Goal: Communication & Community: Answer question/provide support

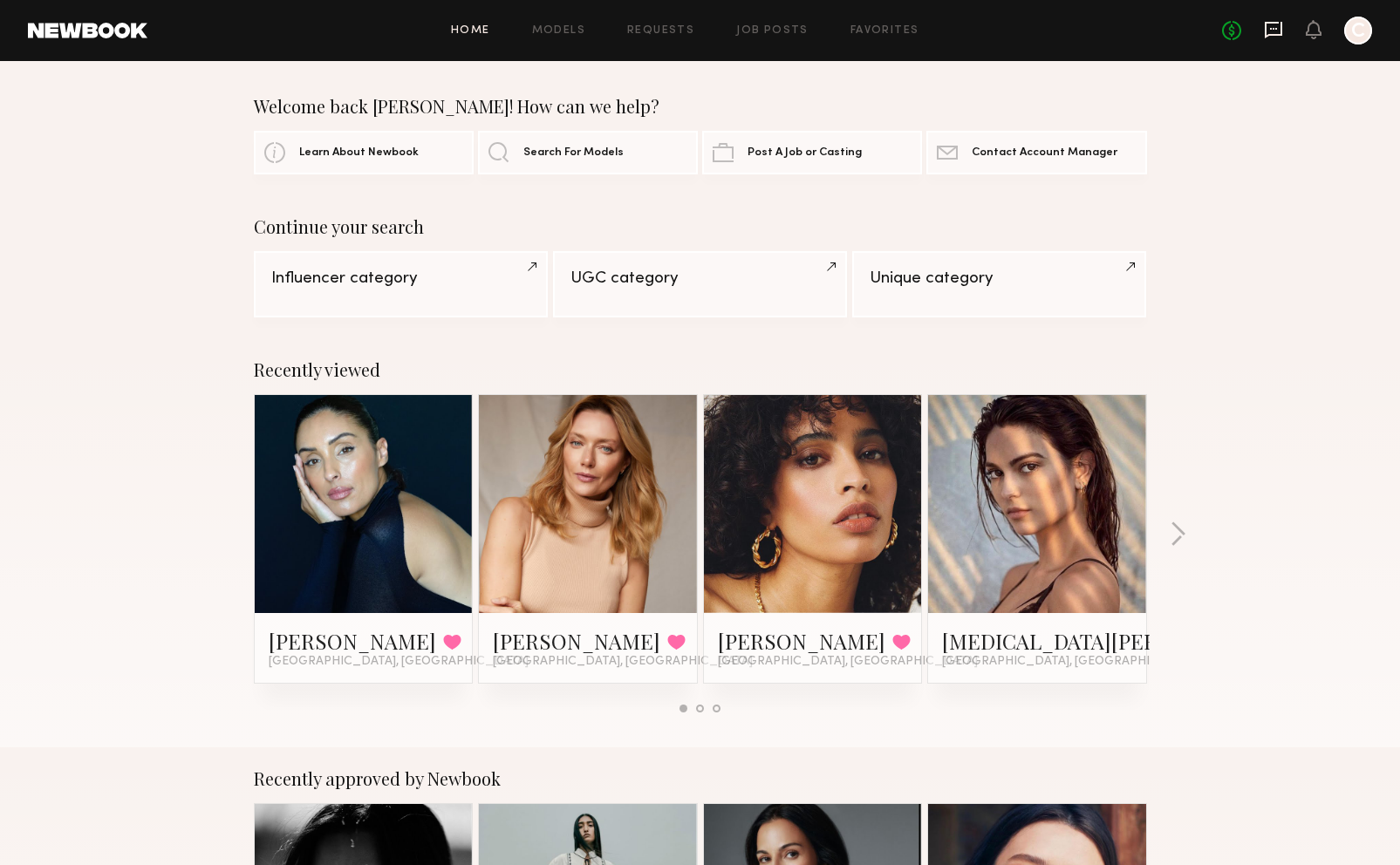
click at [1276, 28] on icon at bounding box center [1273, 29] width 7 height 2
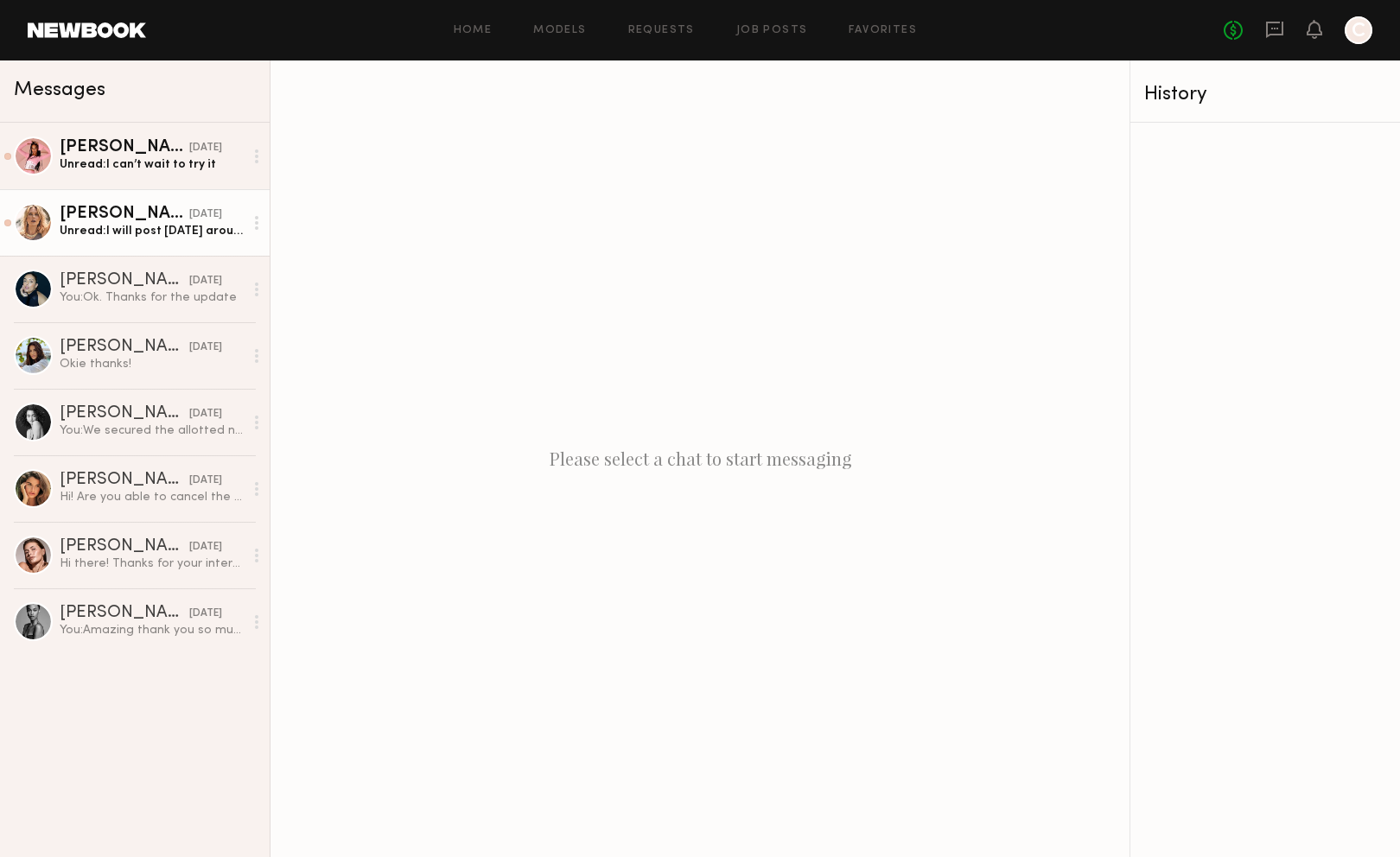
click at [154, 249] on link "[PERSON_NAME] [DATE] Unread: I will post [DATE] around 10 AM. Let me see if I c…" at bounding box center [134, 222] width 270 height 66
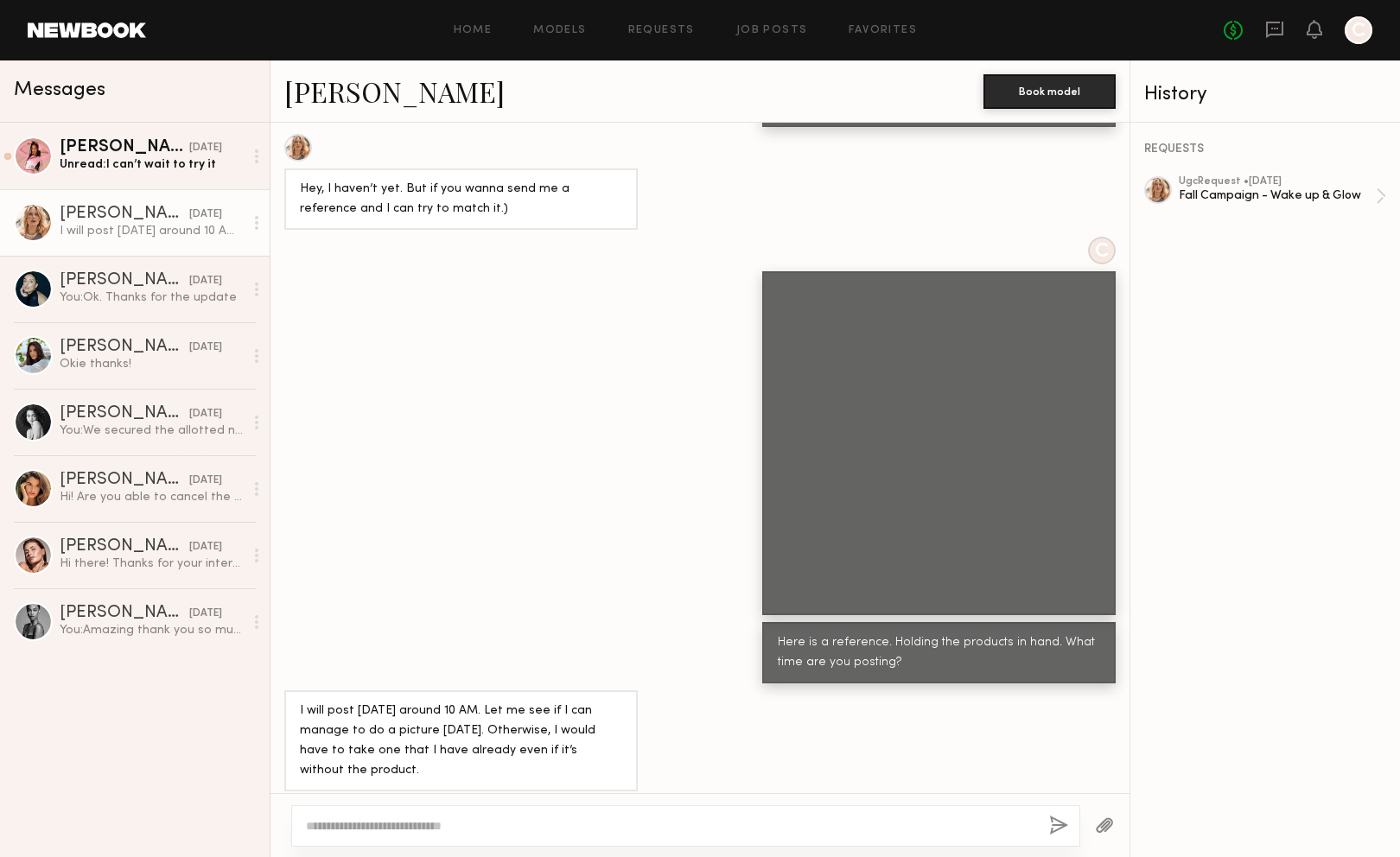
scroll to position [1146, 0]
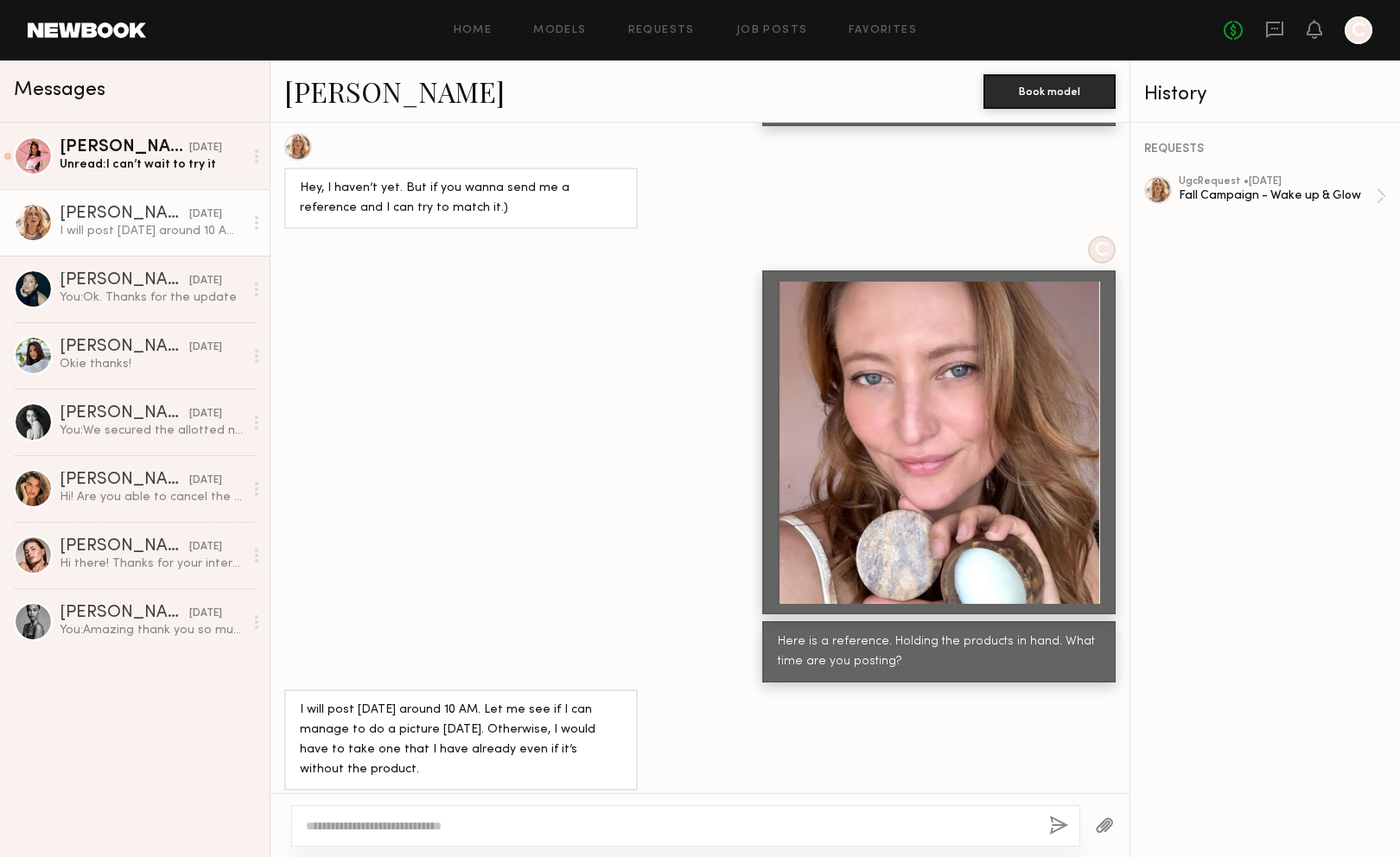
click at [418, 819] on textarea at bounding box center [670, 826] width 729 height 17
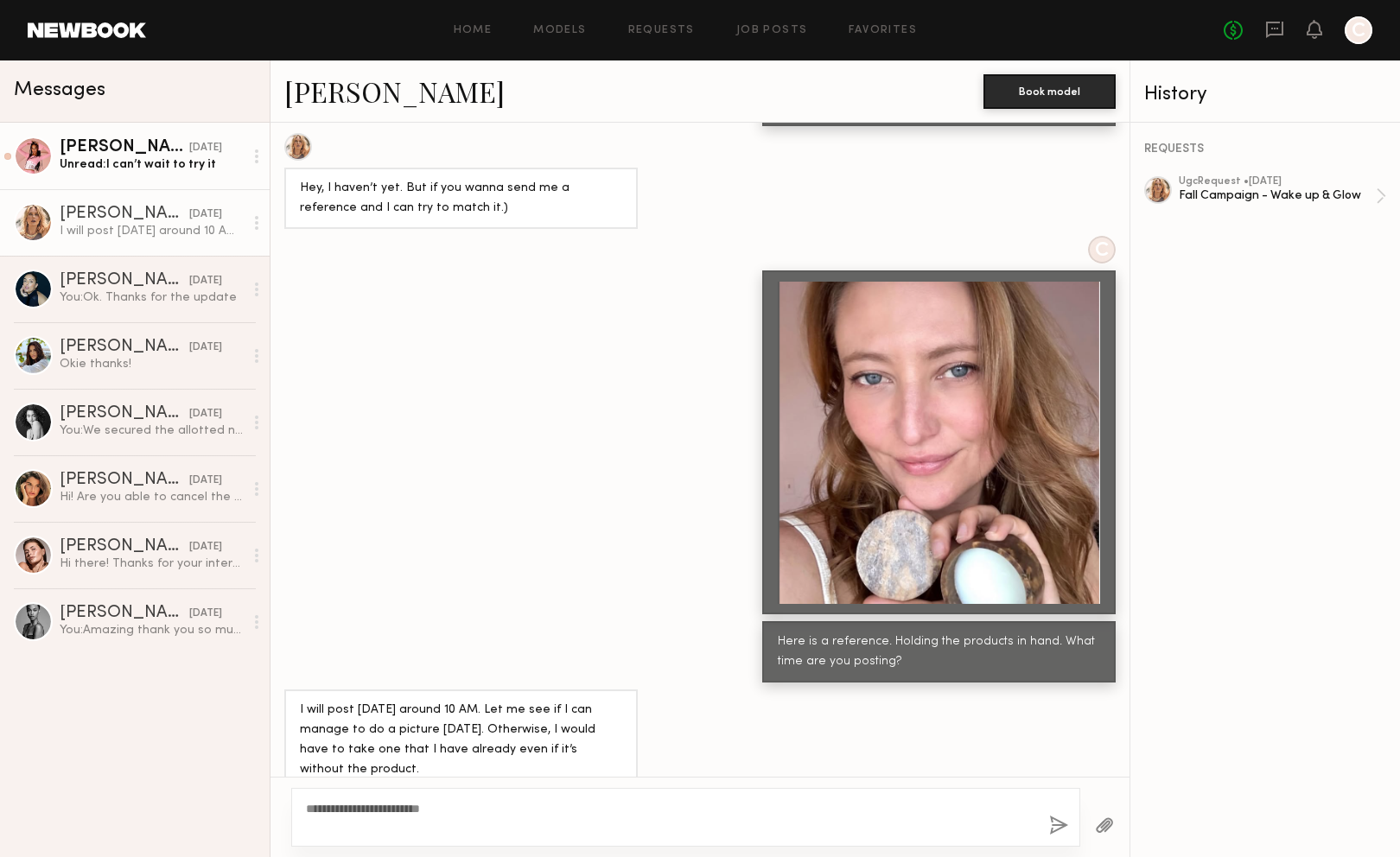
type textarea "**********"
click at [194, 173] on div "Unread: I can’t wait to try it" at bounding box center [151, 164] width 184 height 16
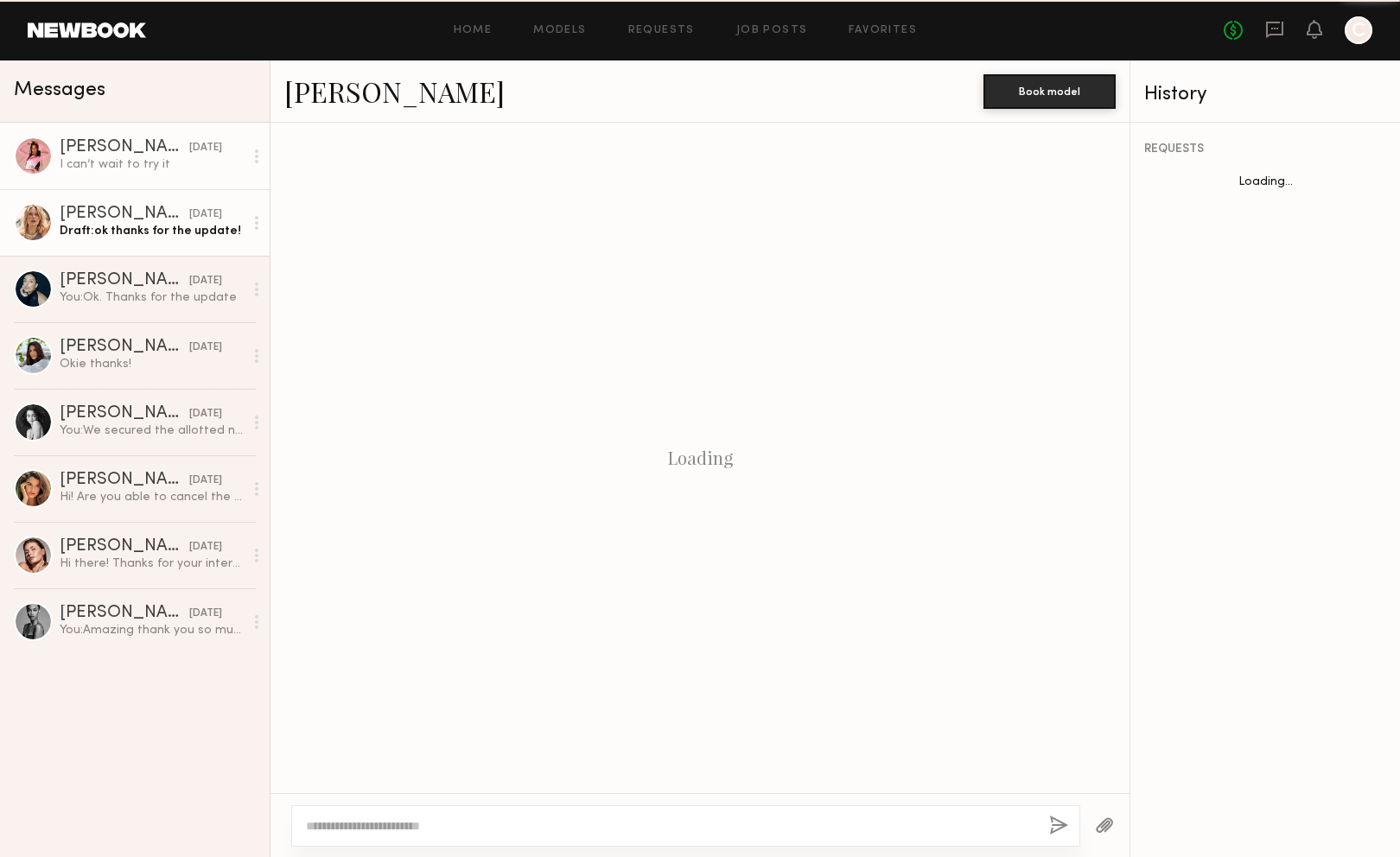
scroll to position [1485, 0]
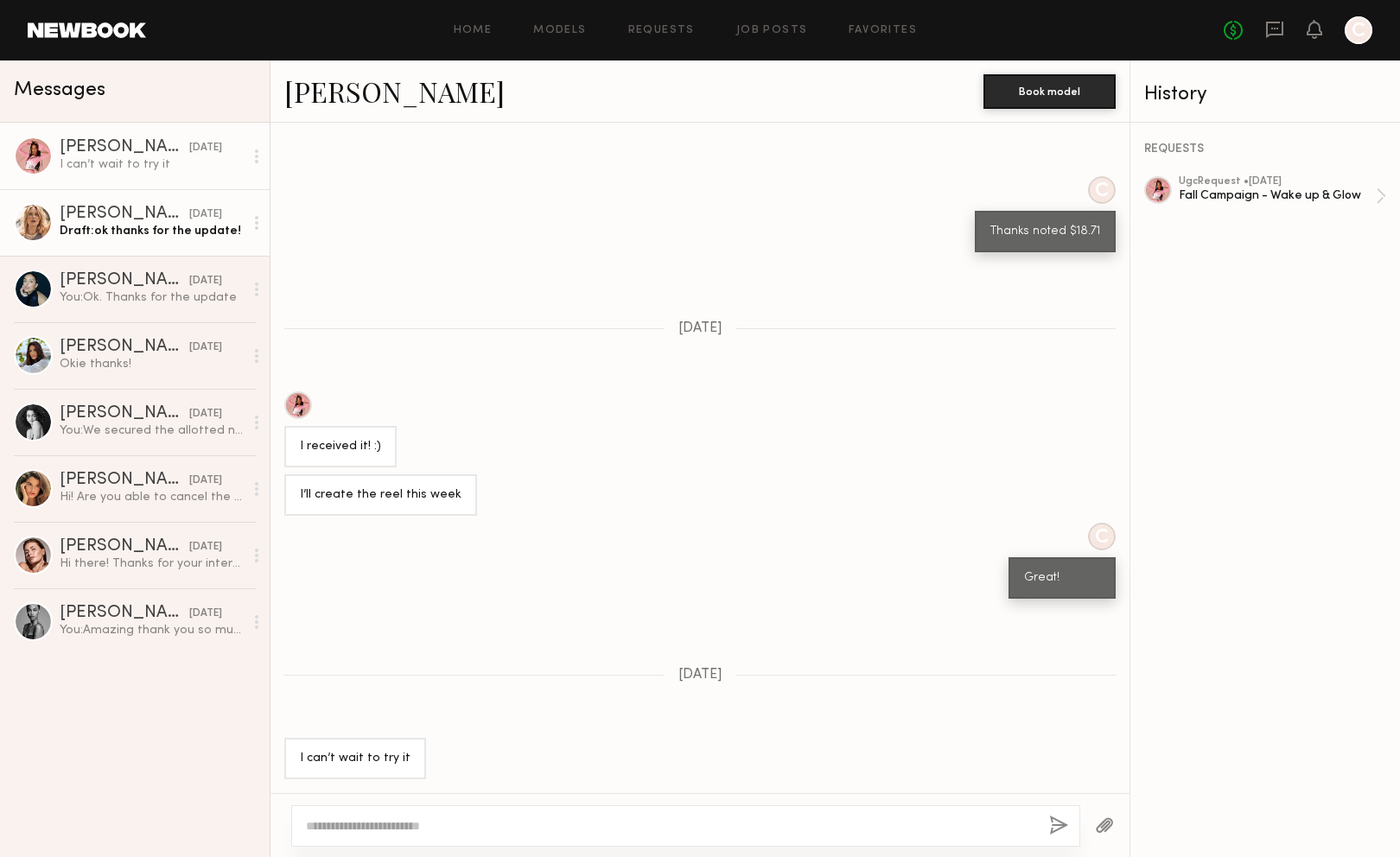
click at [173, 217] on div "[PERSON_NAME]" at bounding box center [124, 214] width 130 height 17
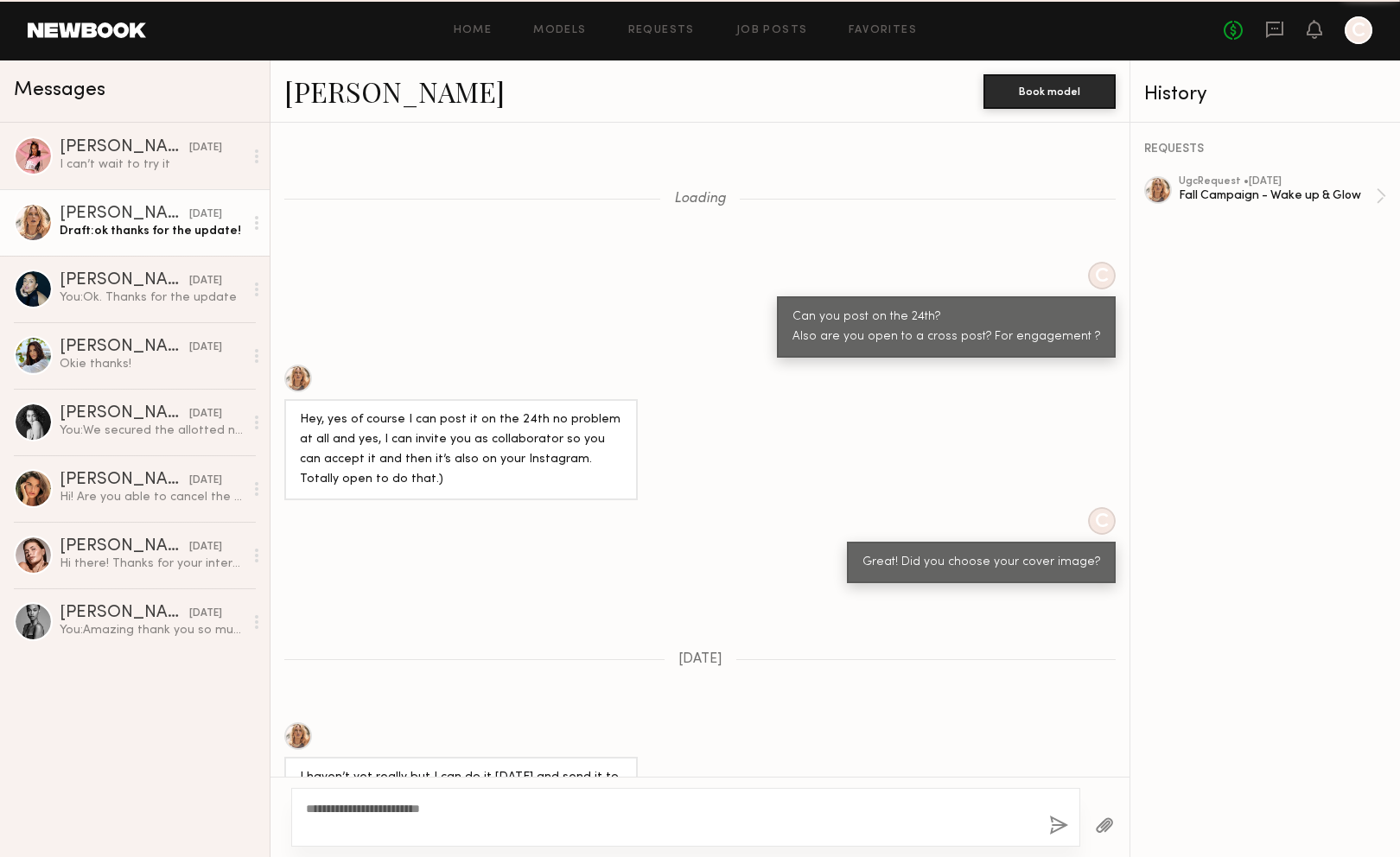
scroll to position [1146, 0]
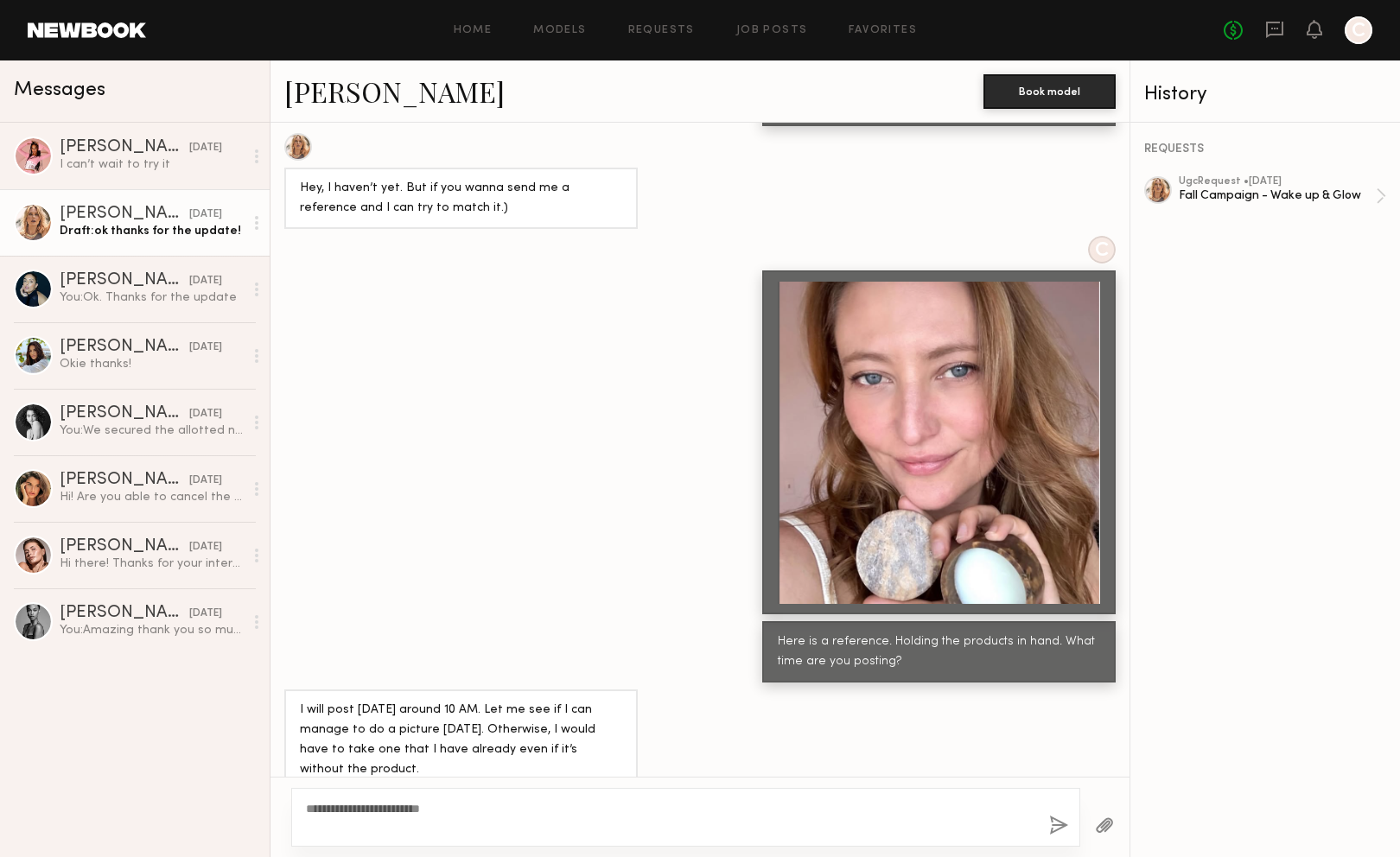
click at [1052, 822] on button "button" at bounding box center [1059, 826] width 19 height 22
